Goal: Information Seeking & Learning: Learn about a topic

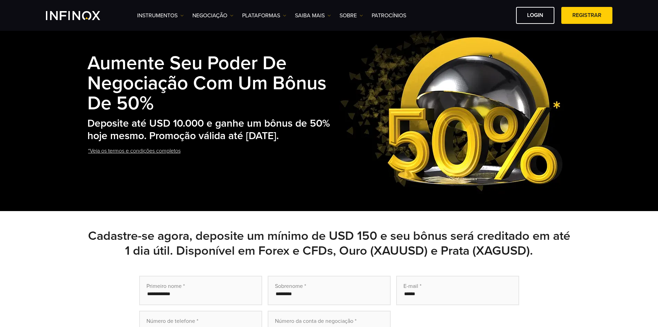
click at [318, 125] on div "Aumente seu poder de negociação com um bônus de 50% Deposite até USD 10.000 e g…" at bounding box center [329, 108] width 658 height 206
click at [212, 137] on h2 "Deposite até USD 10.000 e ganhe um bônus de 50% hoje mesmo. Promoção válida até…" at bounding box center [210, 129] width 246 height 25
drag, startPoint x: 151, startPoint y: 140, endPoint x: 65, endPoint y: 107, distance: 92.4
click at [65, 107] on div "Aumente seu poder de negociação com um bônus de 50% Deposite até USD 10.000 e g…" at bounding box center [329, 108] width 658 height 206
click at [312, 117] on h2 "Deposite até USD 10.000 e ganhe um bônus de 50% hoje mesmo. Promoção válida até…" at bounding box center [210, 129] width 246 height 25
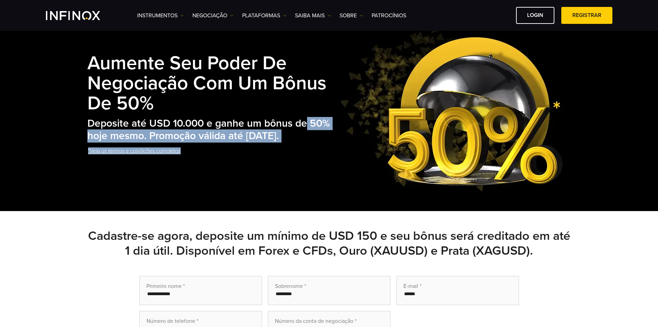
drag, startPoint x: 309, startPoint y: 113, endPoint x: 334, endPoint y: 113, distance: 24.9
click at [334, 113] on div "Aumente seu poder de negociação com um bônus de 50% Deposite até USD 10.000 e g…" at bounding box center [329, 107] width 484 height 171
click at [318, 120] on h2 "Deposite até USD 10.000 e ganhe um bônus de 50% hoje mesmo. Promoção válida até…" at bounding box center [210, 129] width 246 height 25
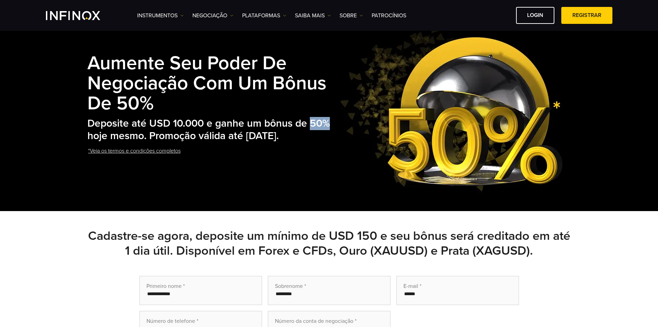
drag, startPoint x: 311, startPoint y: 119, endPoint x: 336, endPoint y: 120, distance: 24.6
click at [335, 120] on div "Aumente seu poder de negociação com um bônus de 50% Deposite até USD 10.000 e g…" at bounding box center [329, 107] width 484 height 171
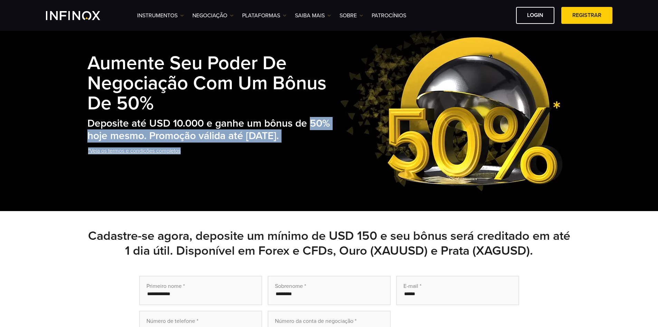
click at [329, 133] on h2 "Deposite até USD 10.000 e ganhe um bônus de 50% hoje mesmo. Promoção válida até…" at bounding box center [210, 129] width 246 height 25
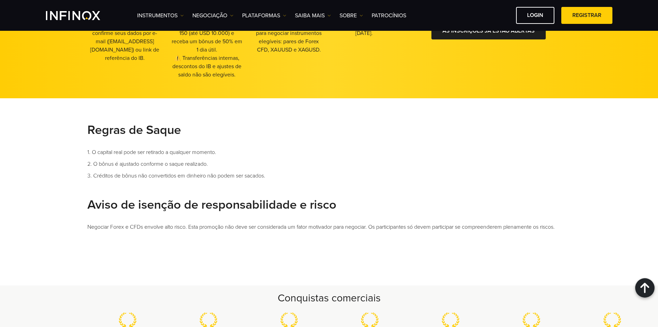
scroll to position [484, 0]
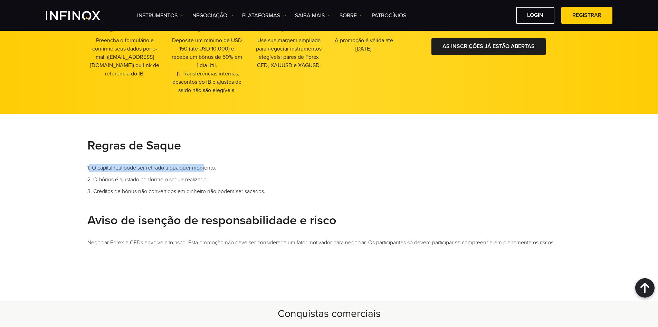
drag, startPoint x: 125, startPoint y: 165, endPoint x: 204, endPoint y: 171, distance: 79.0
click at [204, 171] on li "1. O capital real pode ser retirado a qualquer momento." at bounding box center [329, 167] width 484 height 8
click at [203, 184] on ul "Regras de Saque 1. O capital real pode ser retirado a qualquer momento. 2. O bô…" at bounding box center [329, 192] width 484 height 109
drag, startPoint x: 103, startPoint y: 179, endPoint x: 280, endPoint y: 176, distance: 177.7
click at [280, 176] on li "2. O bônus é ajustado conforme o saque realizado." at bounding box center [329, 179] width 484 height 8
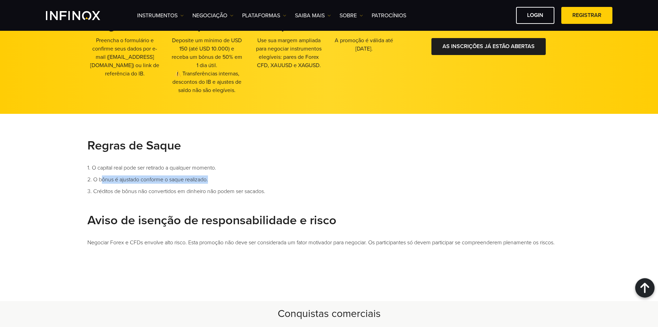
click at [265, 177] on li "2. O bônus é ajustado conforme o saque realizado." at bounding box center [329, 179] width 484 height 8
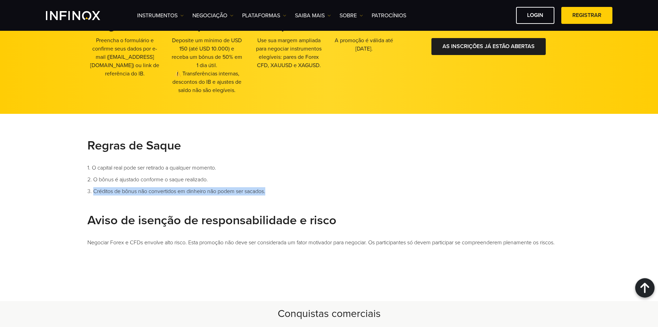
drag, startPoint x: 93, startPoint y: 191, endPoint x: 268, endPoint y: 187, distance: 175.3
click at [268, 187] on li "3. Créditos de bônus não convertidos em dinheiro não podem ser sacados." at bounding box center [329, 191] width 484 height 8
click at [337, 166] on li "1. O capital real pode ser retirado a qualquer momento." at bounding box center [329, 167] width 484 height 8
